Goal: Task Accomplishment & Management: Manage account settings

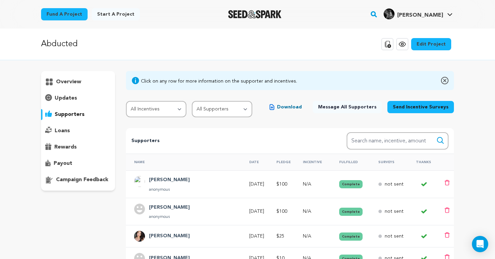
scroll to position [21, 0]
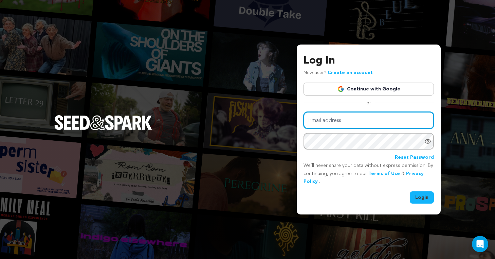
click at [329, 121] on input "Email address" at bounding box center [369, 120] width 130 height 17
type input "raechelzar@gmail.com"
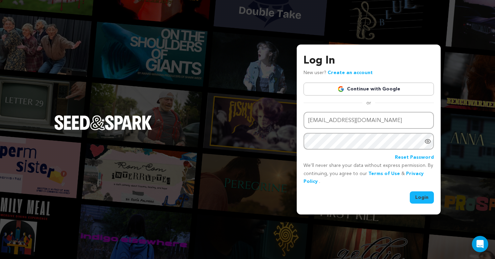
click at [427, 200] on button "Login" at bounding box center [422, 197] width 24 height 12
